Goal: Transaction & Acquisition: Download file/media

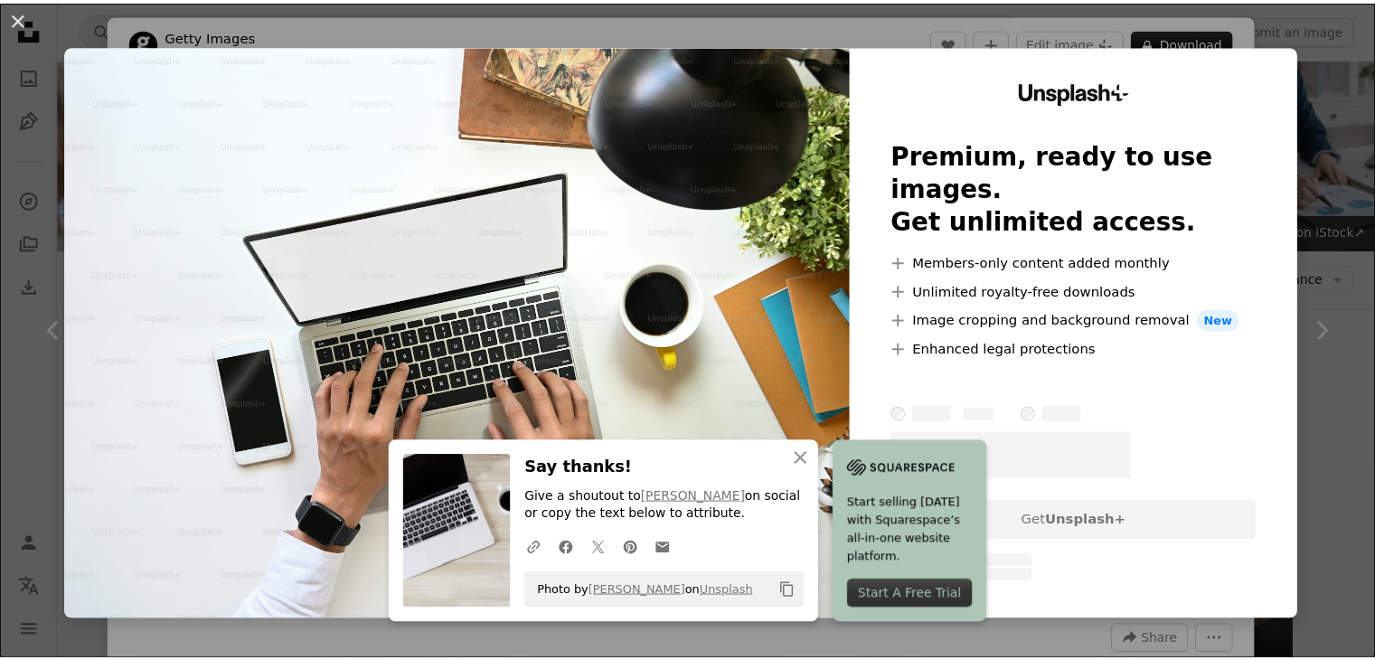
scroll to position [541, 0]
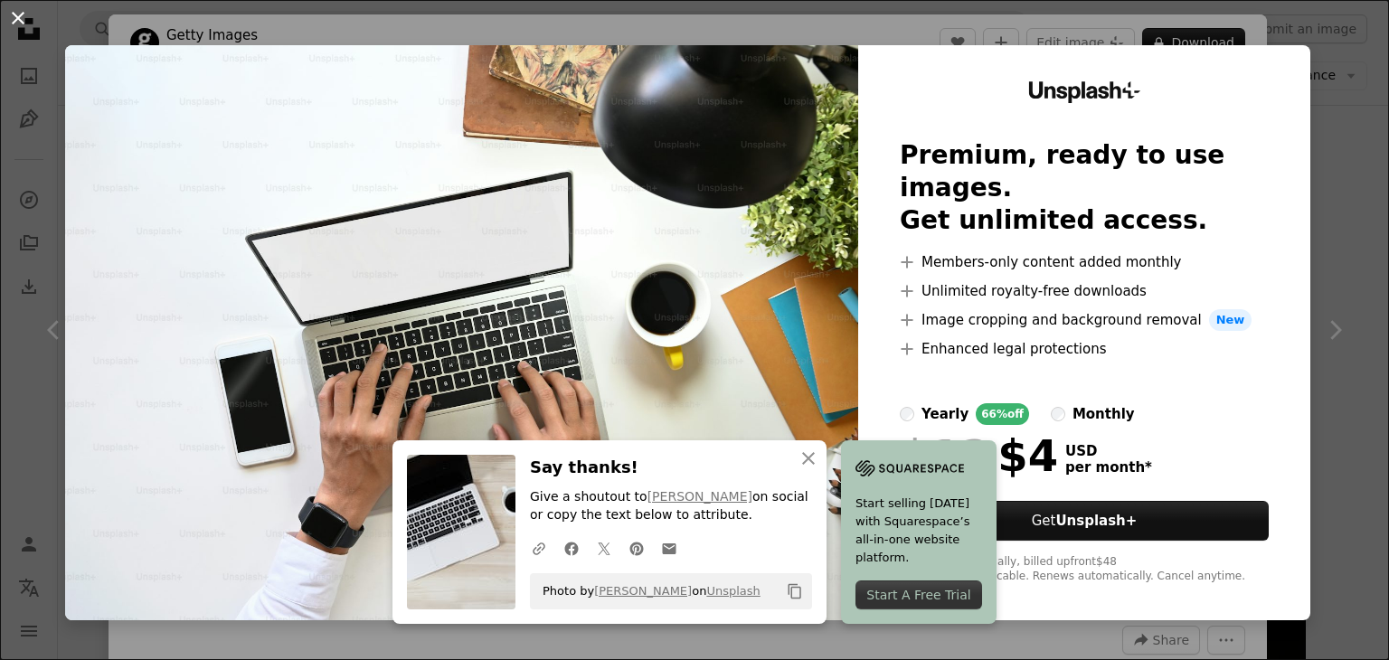
click at [26, 18] on button "An X shape" at bounding box center [18, 18] width 22 height 22
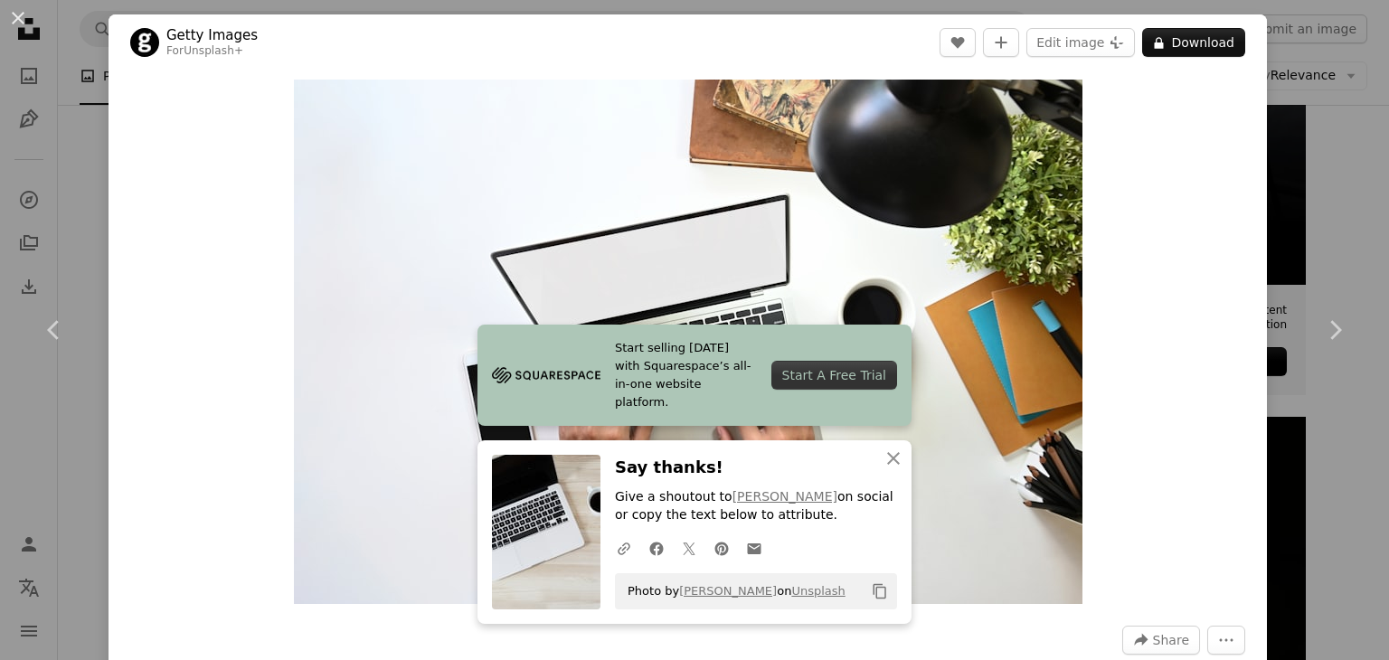
click at [26, 18] on button "An X shape" at bounding box center [18, 18] width 22 height 22
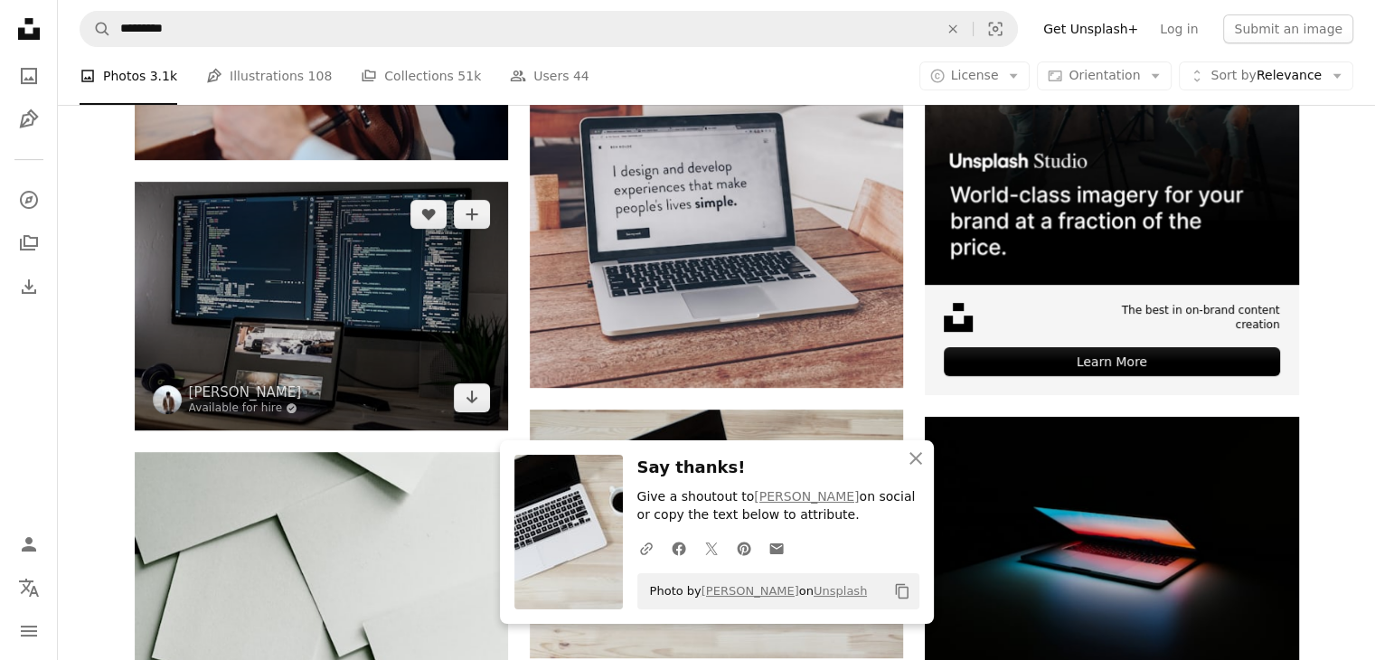
click at [290, 330] on img at bounding box center [321, 306] width 373 height 249
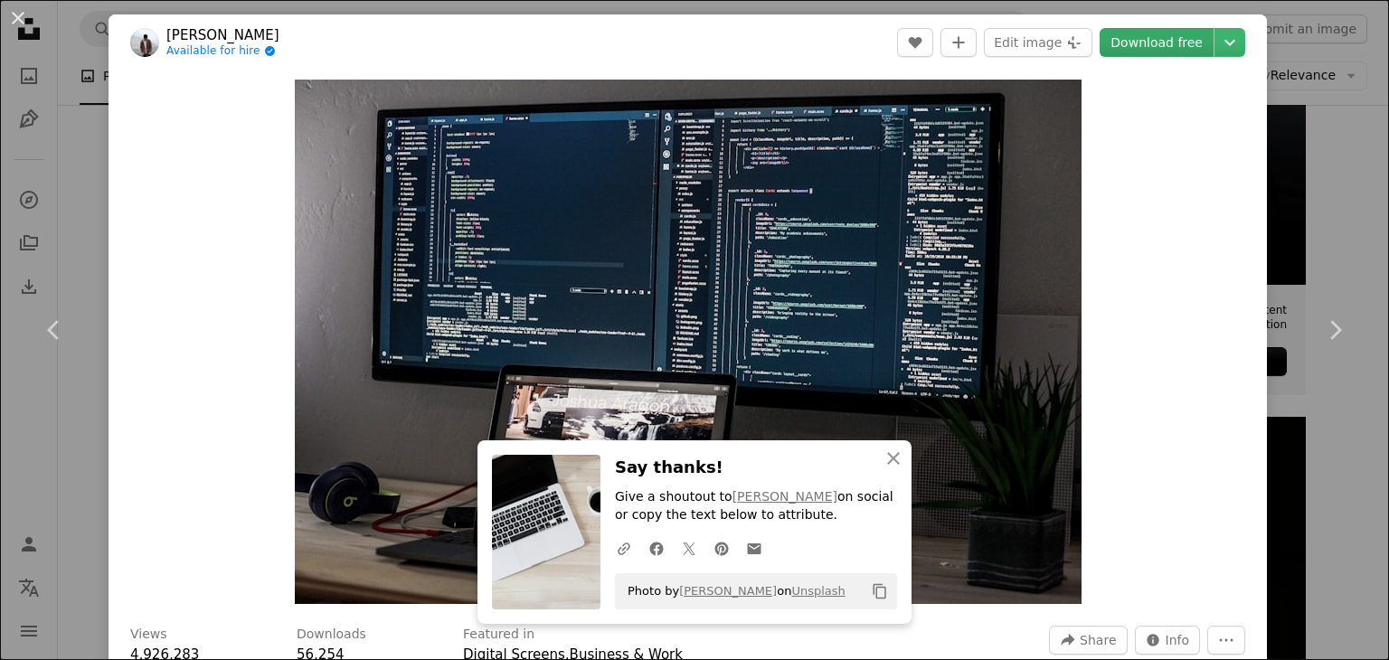
click at [1160, 31] on link "Download free" at bounding box center [1156, 42] width 114 height 29
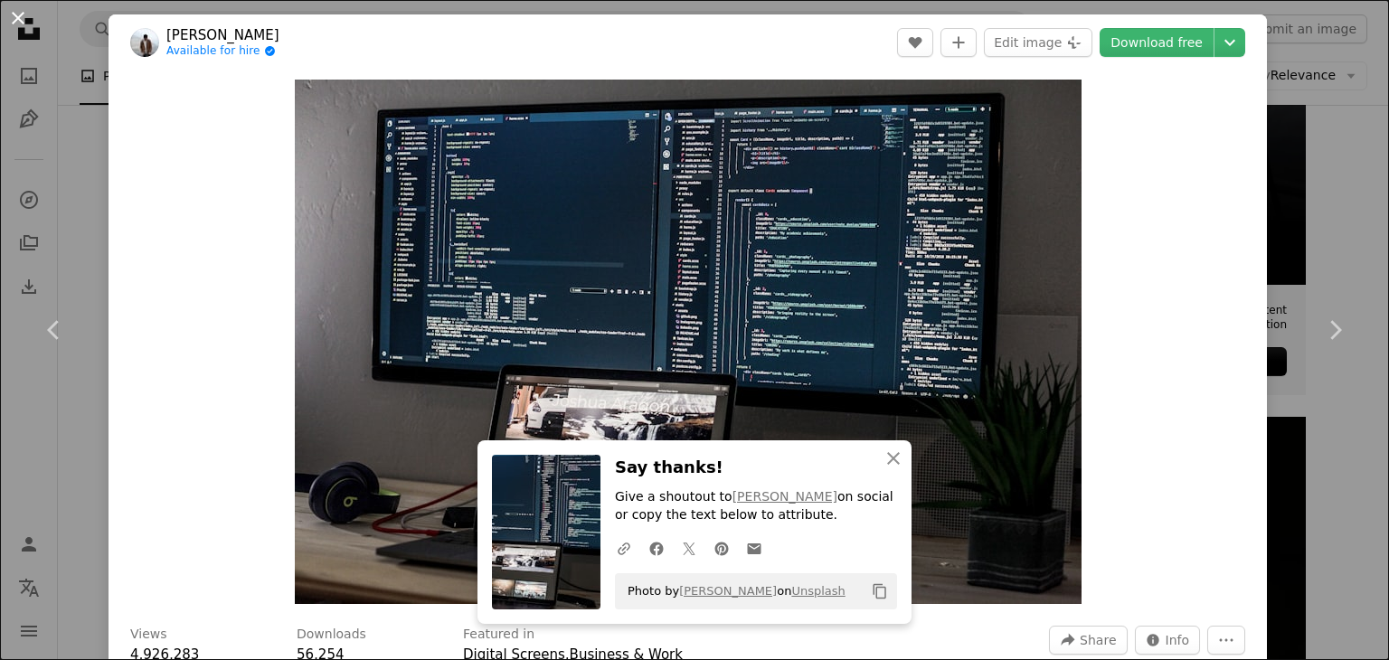
click at [24, 10] on button "An X shape" at bounding box center [18, 18] width 22 height 22
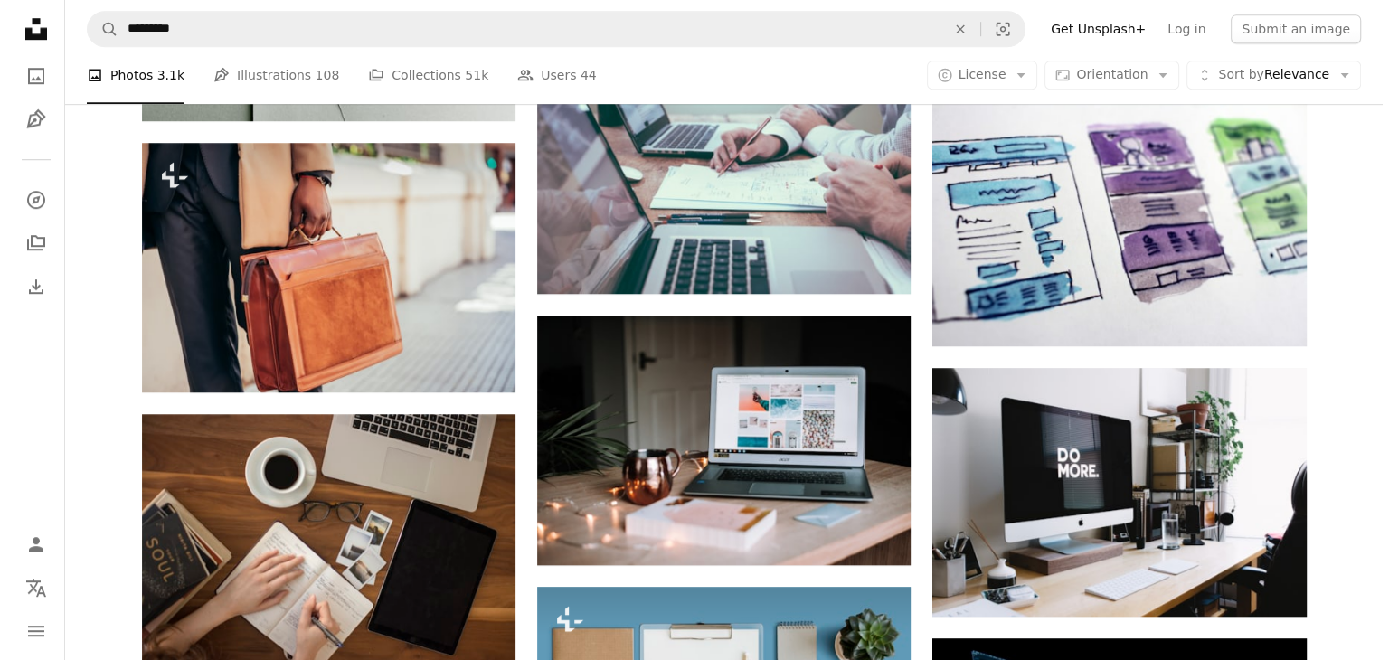
scroll to position [1395, 0]
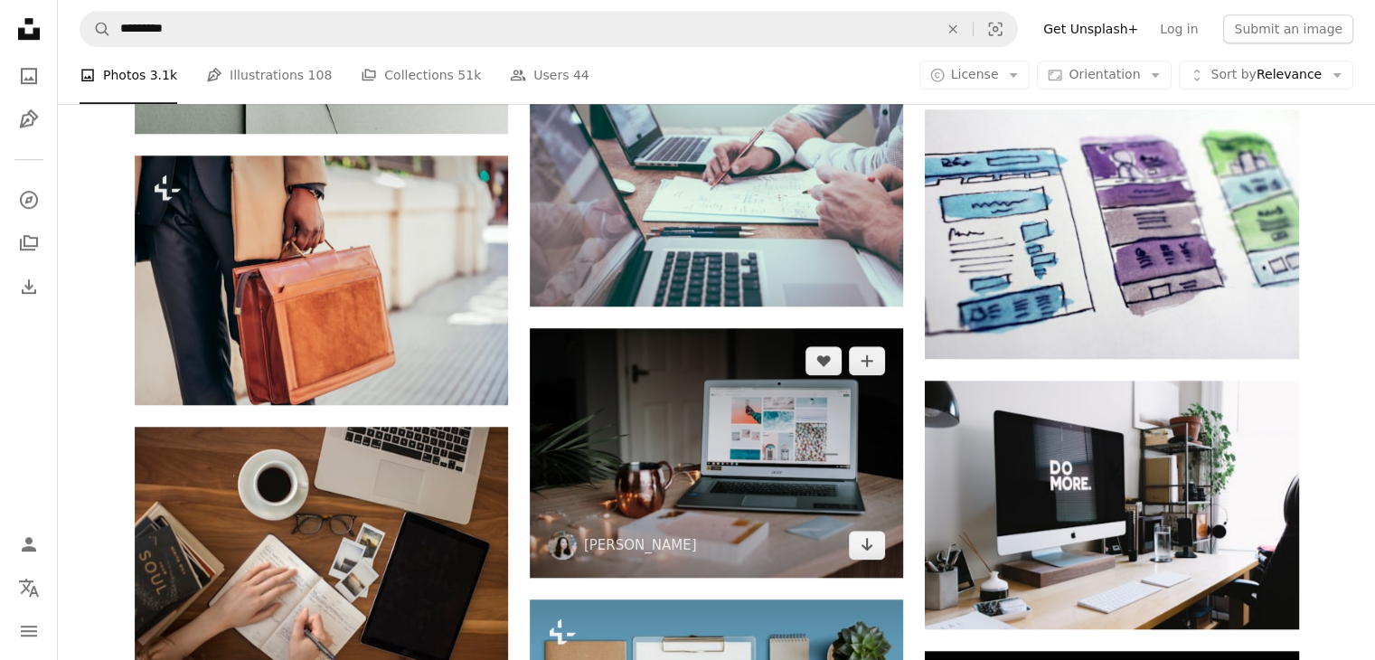
click at [777, 422] on img at bounding box center [716, 452] width 373 height 249
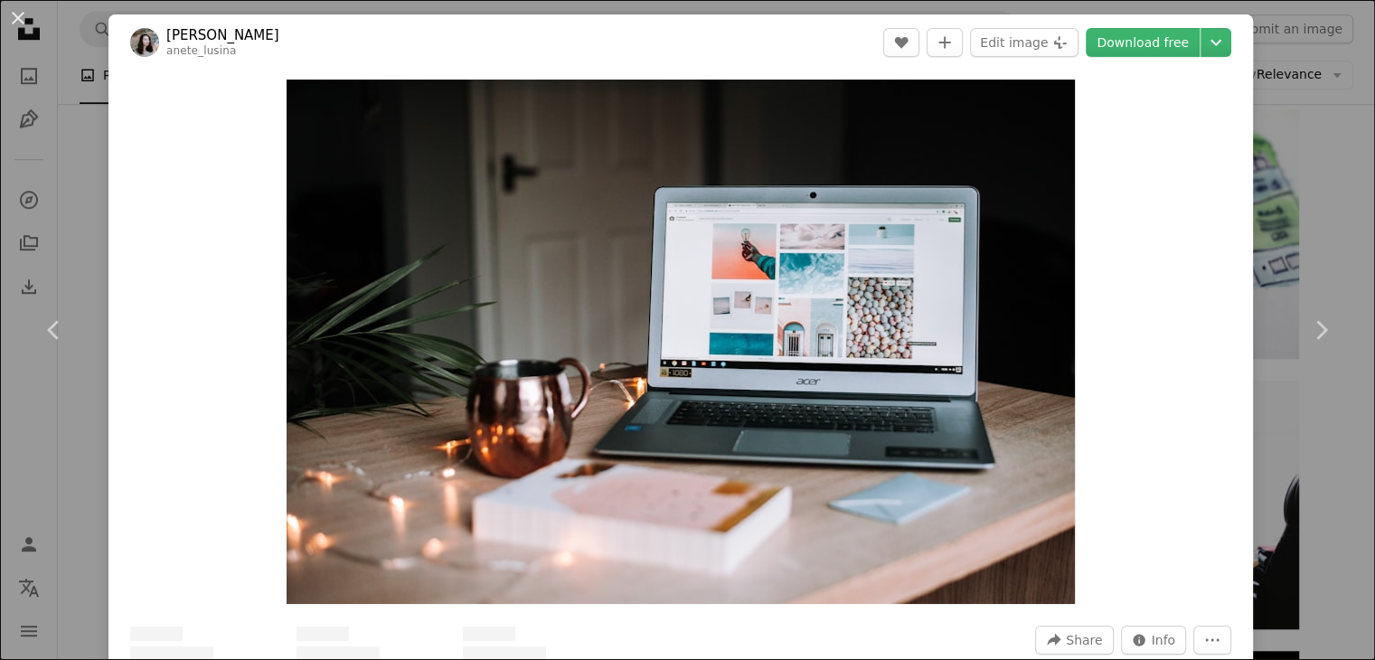
click at [777, 422] on div "Unsplash logo Unsplash Home A photo Pen Tool A compass A stack of folders Downl…" at bounding box center [687, 453] width 1375 height 3696
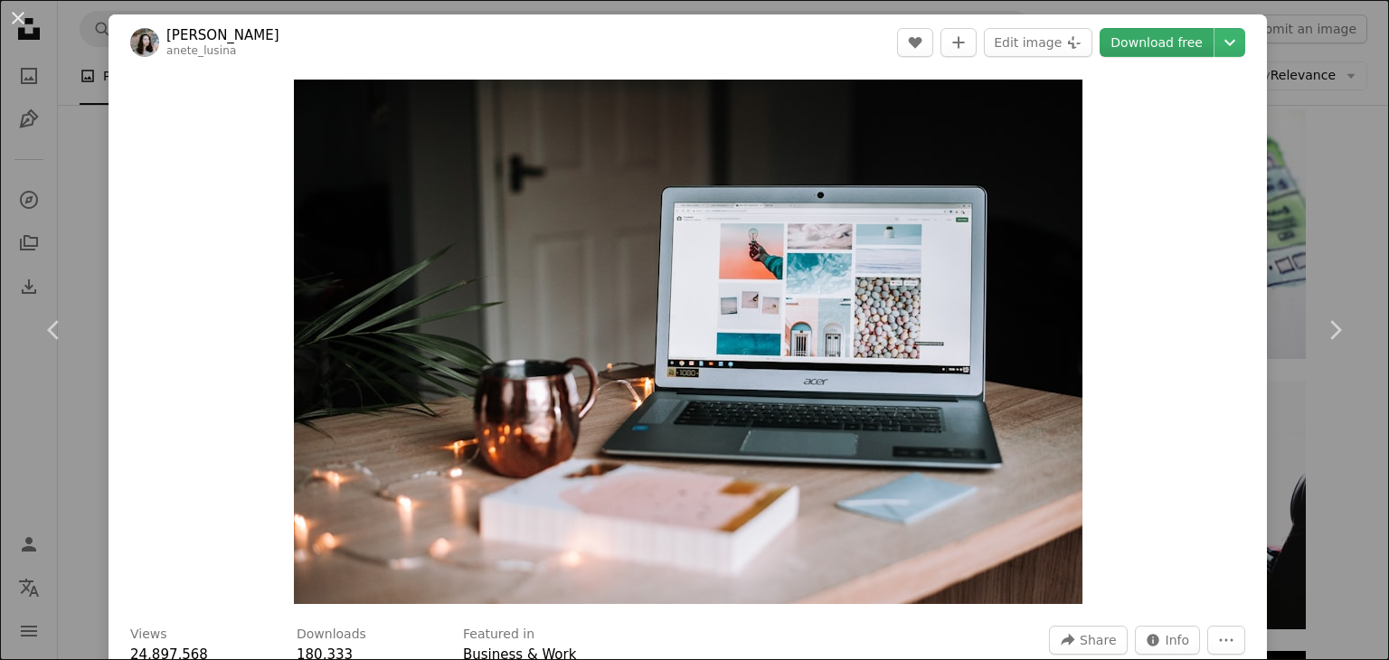
click at [1156, 44] on link "Download free" at bounding box center [1156, 42] width 114 height 29
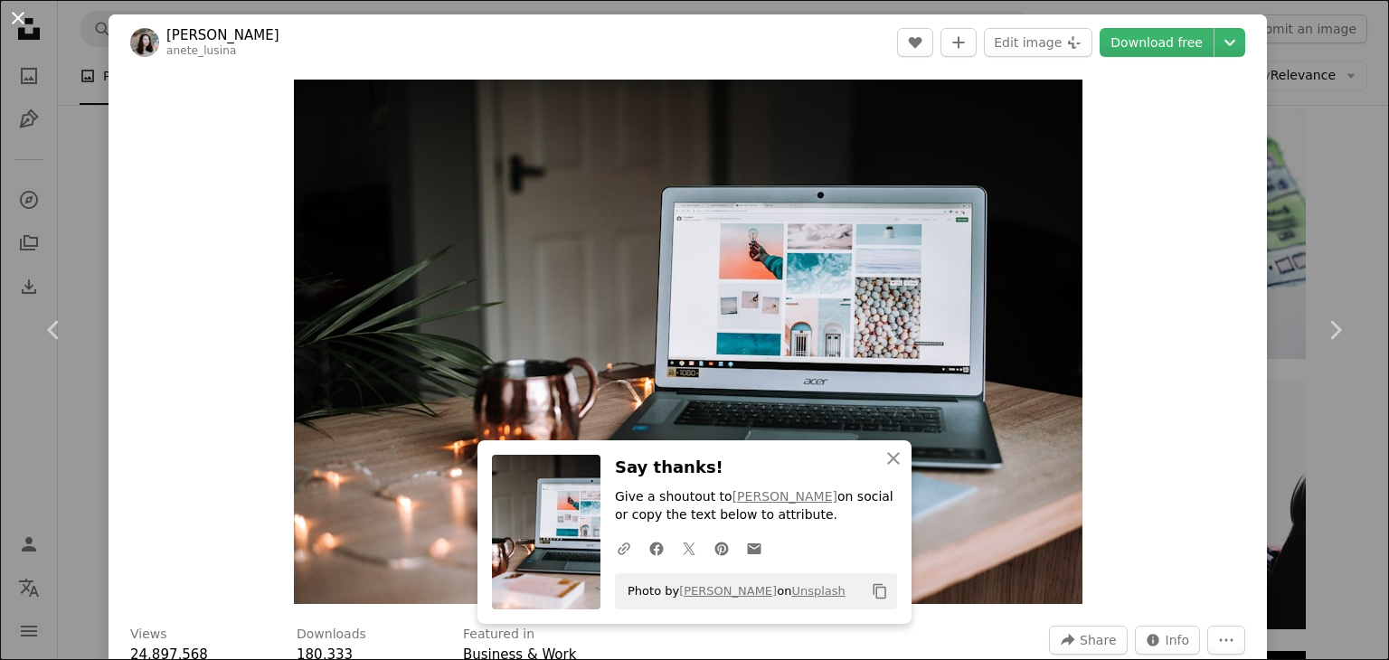
click at [21, 15] on button "An X shape" at bounding box center [18, 18] width 22 height 22
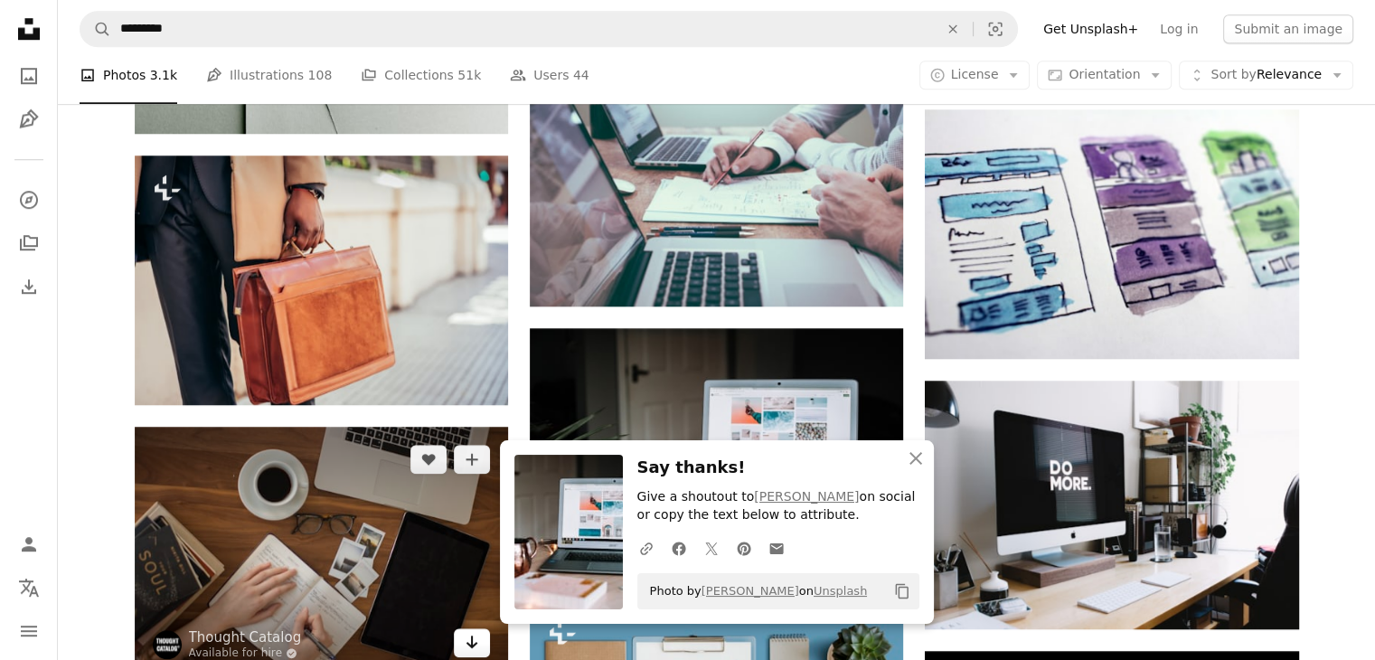
click at [485, 640] on link "Arrow pointing down" at bounding box center [472, 642] width 36 height 29
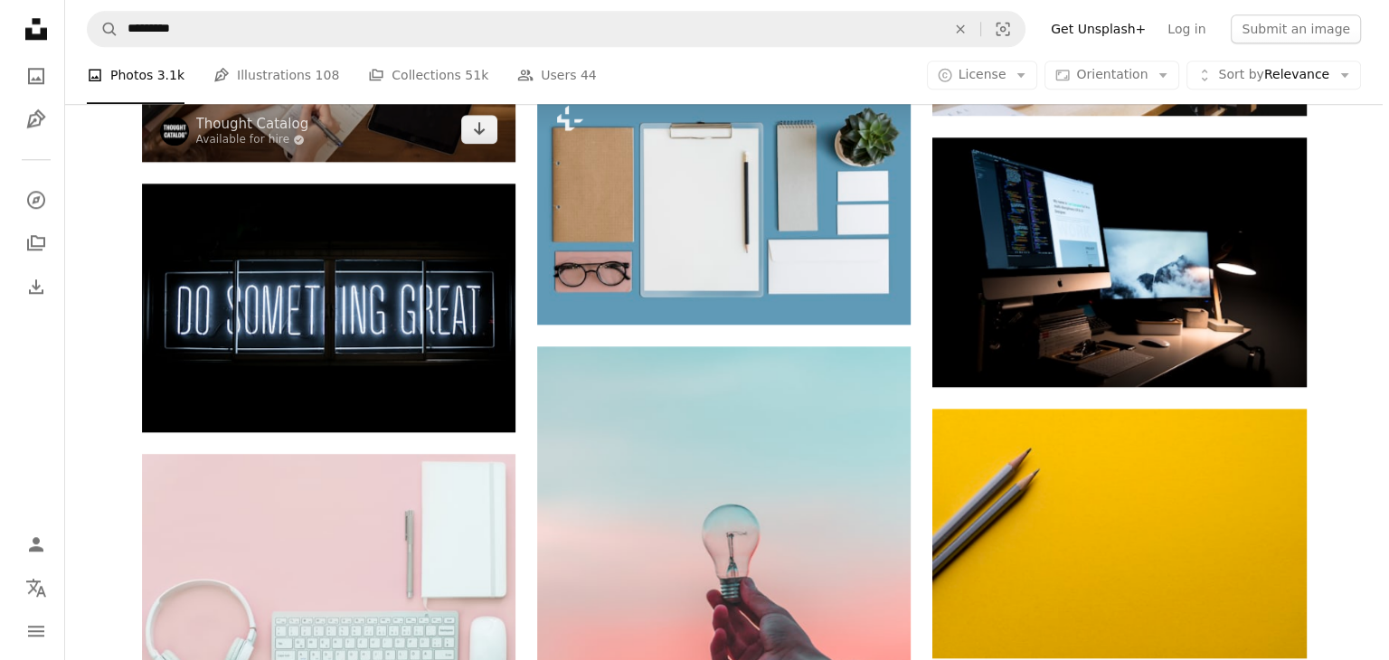
scroll to position [1922, 0]
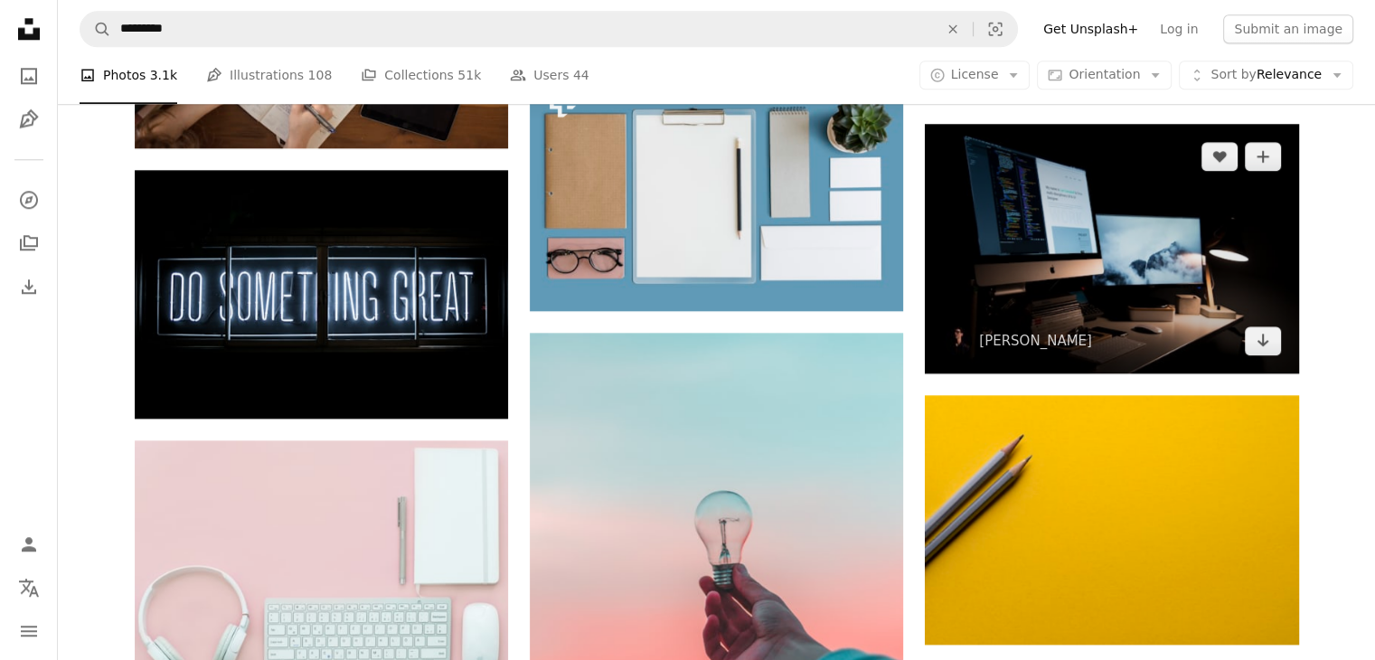
click at [952, 221] on img at bounding box center [1111, 249] width 373 height 250
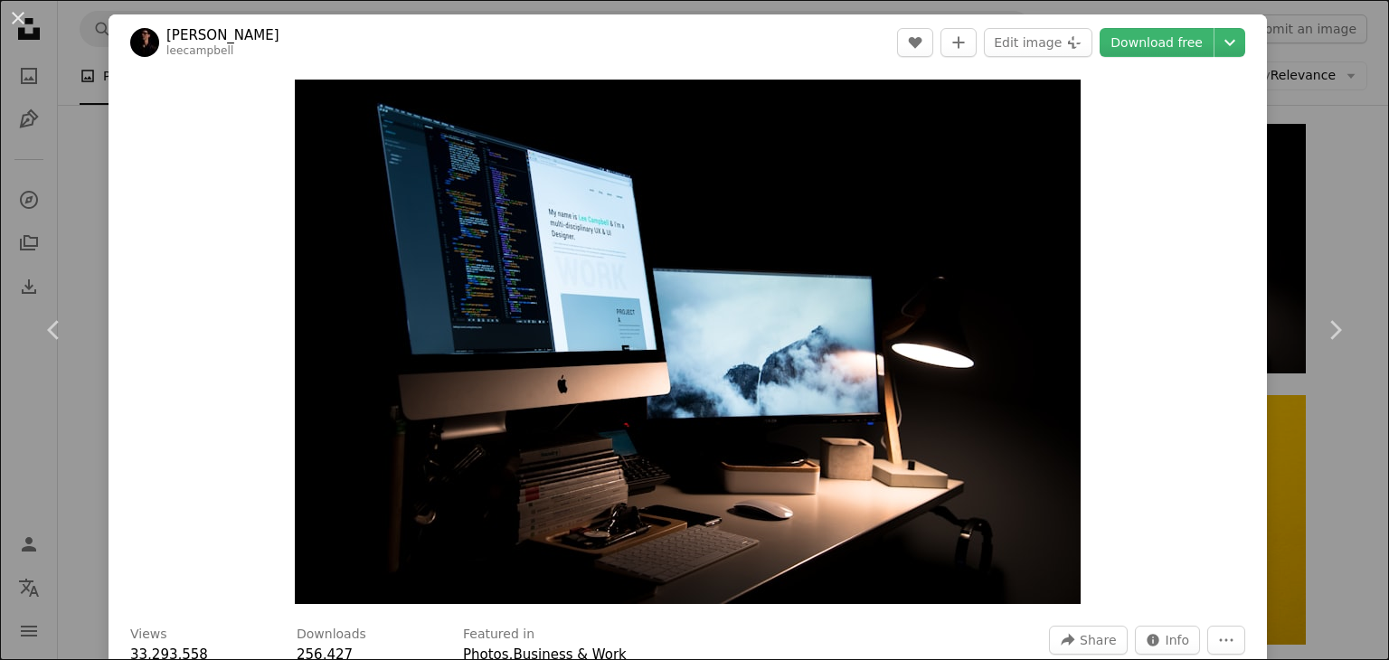
click at [1122, 26] on header "[PERSON_NAME] leecampbell A heart A plus sign Edit image Plus sign for Unsplash…" at bounding box center [687, 42] width 1158 height 56
click at [1134, 37] on link "Download free" at bounding box center [1156, 42] width 114 height 29
